Goal: Download file/media

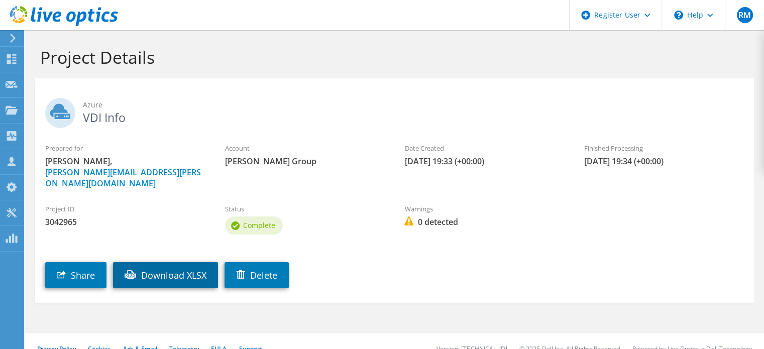
click at [153, 274] on link "Download XLSX" at bounding box center [165, 275] width 105 height 26
click at [434, 9] on header "RM Dell User Ryann Mannan Ryann.Mannan@dell.com Dell My Profile Log Out \n Help…" at bounding box center [382, 15] width 764 height 30
click at [336, 66] on h1 "Project Details" at bounding box center [392, 57] width 704 height 21
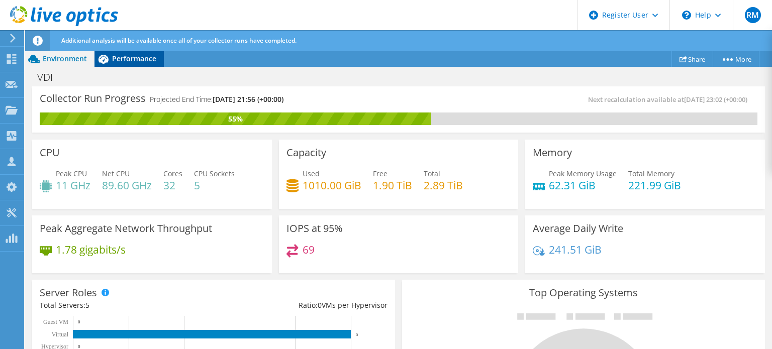
click at [139, 60] on span "Performance" at bounding box center [134, 59] width 44 height 10
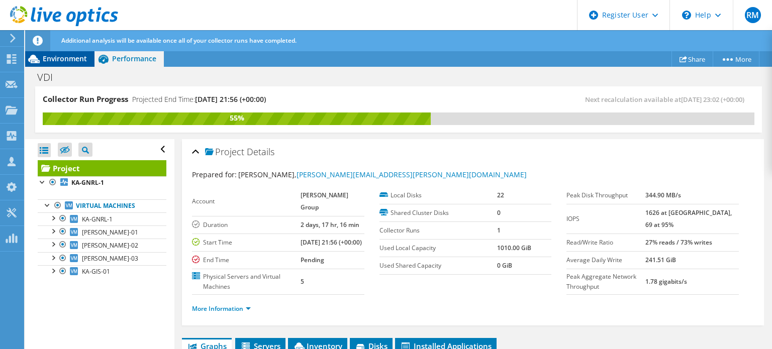
click at [60, 61] on span "Environment" at bounding box center [65, 59] width 44 height 10
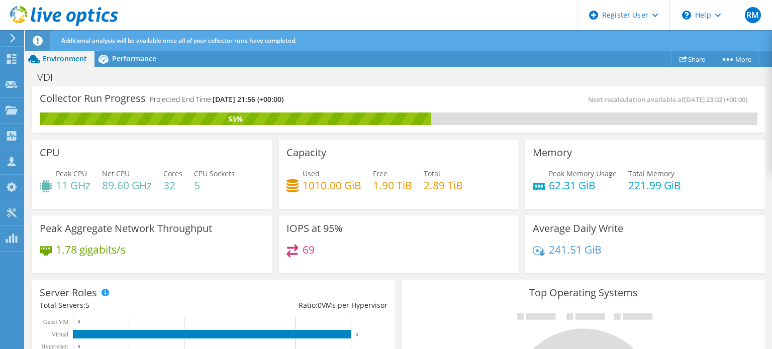
click at [266, 230] on div "Peak Aggregate Network Throughput 1.78 gigabits/s" at bounding box center [152, 244] width 240 height 58
click at [143, 61] on span "Performance" at bounding box center [134, 59] width 44 height 10
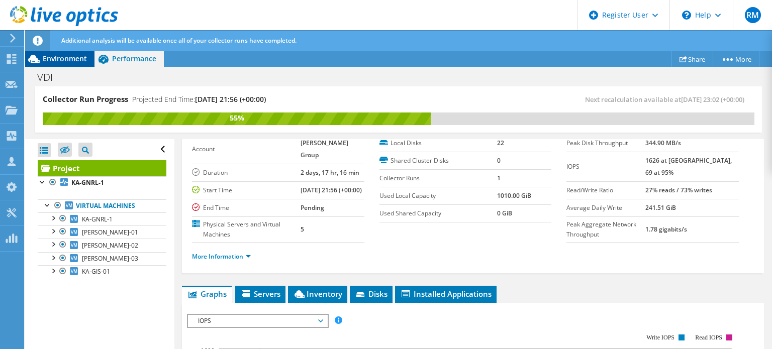
click at [68, 57] on span "Environment" at bounding box center [65, 59] width 44 height 10
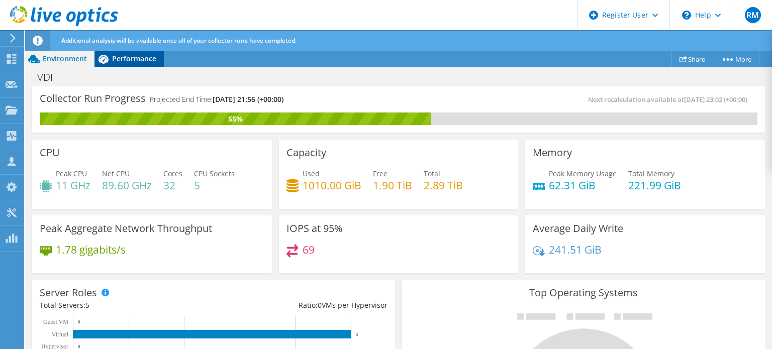
click at [133, 60] on span "Performance" at bounding box center [134, 59] width 44 height 10
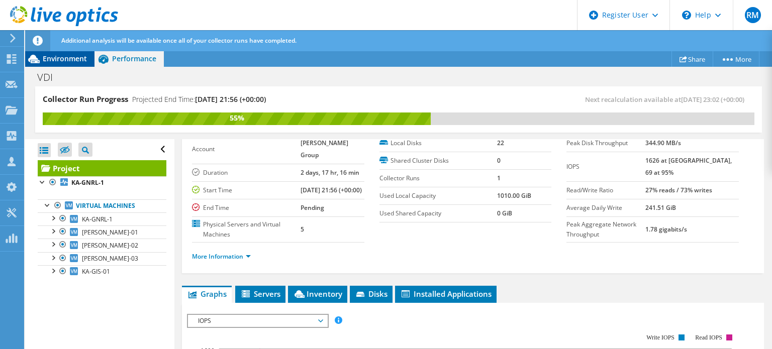
click at [78, 57] on span "Environment" at bounding box center [65, 59] width 44 height 10
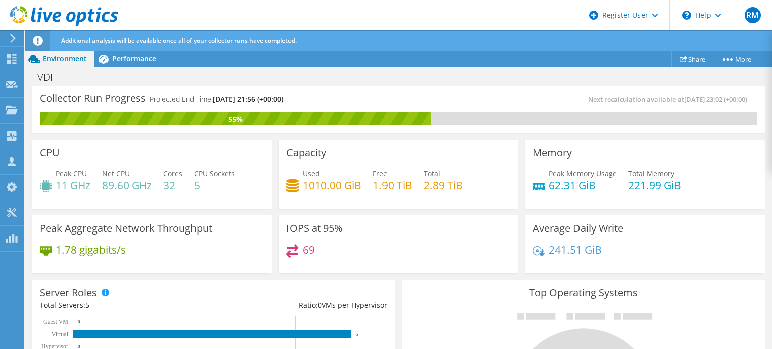
click at [335, 225] on h3 "IOPS at 95%" at bounding box center [314, 228] width 56 height 11
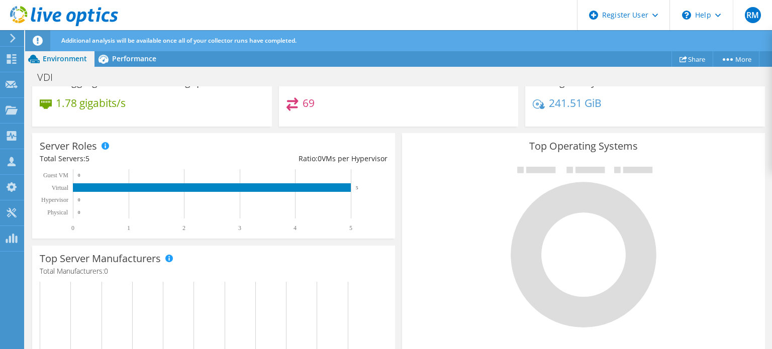
scroll to position [0, 0]
